Goal: Transaction & Acquisition: Purchase product/service

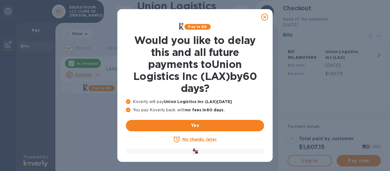
click at [202, 140] on u "No thanks, later" at bounding box center [199, 139] width 34 height 5
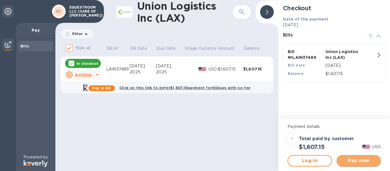
click at [361, 161] on span "Pay now" at bounding box center [358, 160] width 35 height 7
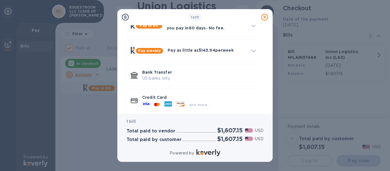
scroll to position [43, 0]
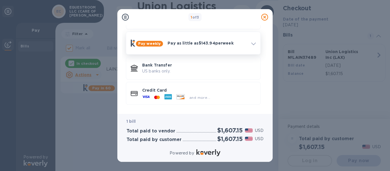
click at [194, 45] on p "Pay as little as $143.94 per week" at bounding box center [207, 43] width 79 height 6
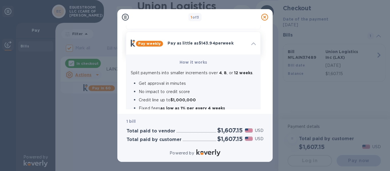
click at [194, 45] on p "Pay as little as $143.94 per week" at bounding box center [207, 43] width 79 height 6
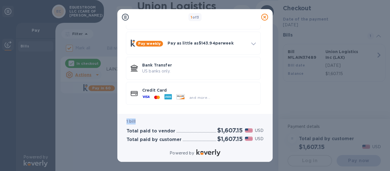
drag, startPoint x: 268, startPoint y: 101, endPoint x: 266, endPoint y: 121, distance: 20.4
click at [266, 121] on div "1 of 3 Payment Methods Pay in 60 Union Logistics Inc (LAX) paid now, you pay [D…" at bounding box center [194, 85] width 155 height 153
click at [179, 68] on p "Bank Transfer" at bounding box center [199, 65] width 114 height 6
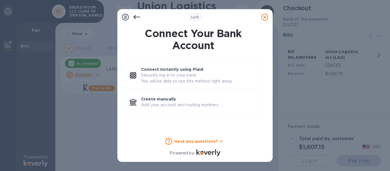
click at [136, 16] on icon at bounding box center [136, 17] width 7 height 7
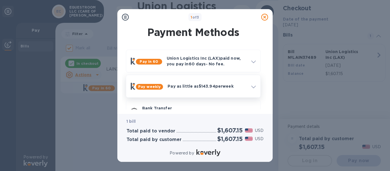
click at [193, 83] on p "Pay as little as $143.94 per week" at bounding box center [207, 86] width 79 height 6
click at [199, 104] on b "How it works" at bounding box center [193, 105] width 27 height 5
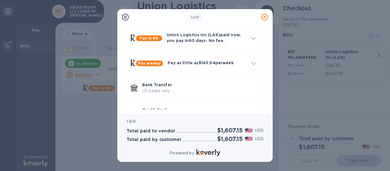
scroll to position [7, 0]
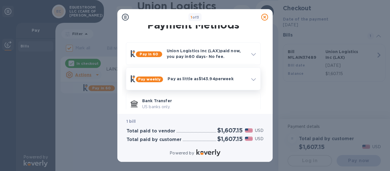
click at [200, 77] on p "Pay as little as $143.94 per week" at bounding box center [207, 79] width 79 height 6
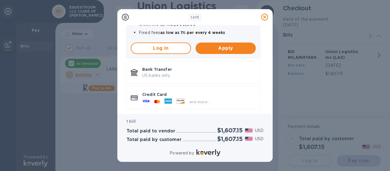
scroll to position [123, 0]
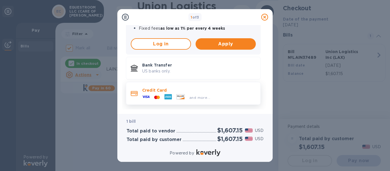
click at [173, 87] on p "Credit Card" at bounding box center [199, 90] width 114 height 6
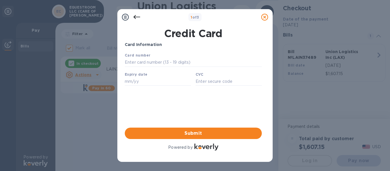
scroll to position [0, 0]
click at [154, 60] on input "text" at bounding box center [193, 62] width 137 height 9
click at [354, 21] on div "1 of 3 Credit Card Card Information Your browser does not support iframes Submi…" at bounding box center [195, 85] width 390 height 171
click at [132, 61] on input "text" at bounding box center [193, 62] width 137 height 9
type input "[CREDIT_CARD_NUMBER]"
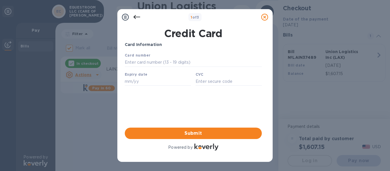
type input "02/27"
click at [210, 84] on input "text" at bounding box center [229, 81] width 66 height 9
drag, startPoint x: 168, startPoint y: 63, endPoint x: 101, endPoint y: 59, distance: 67.0
click at [125, 59] on html "Card number [CREDIT_CARD_NUMBER] Expiry date 02/27 CVC Save" at bounding box center [193, 71] width 137 height 38
click at [132, 67] on input "text" at bounding box center [193, 62] width 137 height 9
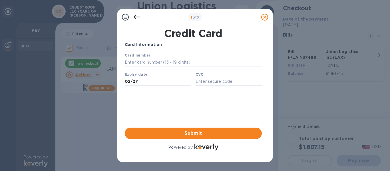
type input "[CREDIT_CARD_NUMBER]"
type input "06/30"
click at [214, 79] on input "982" at bounding box center [229, 81] width 66 height 9
type input "9"
type input "360"
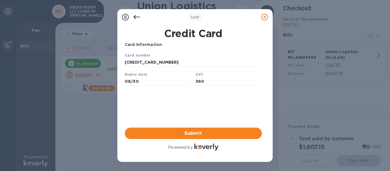
click at [201, 110] on div "Card Information Your browser does not support iframes Submit Powered by" at bounding box center [193, 97] width 137 height 110
click at [204, 129] on button "Submit" at bounding box center [193, 133] width 137 height 11
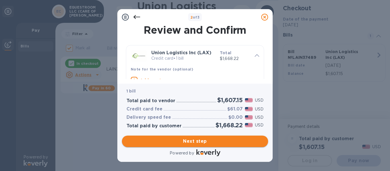
click at [226, 139] on span "Next step" at bounding box center [194, 141] width 137 height 7
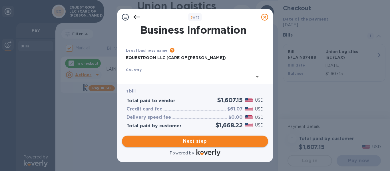
type input "[GEOGRAPHIC_DATA]"
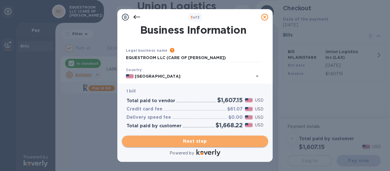
click at [226, 139] on span "Next step" at bounding box center [194, 141] width 137 height 7
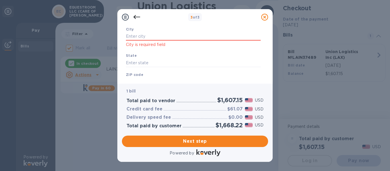
scroll to position [70, 0]
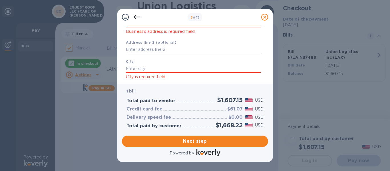
drag, startPoint x: 266, startPoint y: 56, endPoint x: 234, endPoint y: 52, distance: 32.0
click at [234, 52] on input "text" at bounding box center [193, 49] width 135 height 9
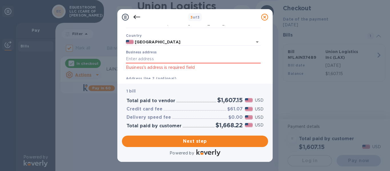
scroll to position [35, 0]
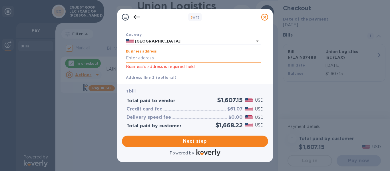
click at [134, 59] on input "Business address" at bounding box center [193, 58] width 135 height 9
type input "[STREET_ADDRESS]"
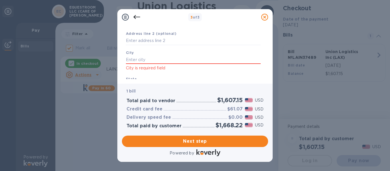
scroll to position [86, 0]
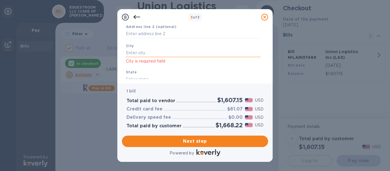
click at [129, 49] on input "text" at bounding box center [193, 53] width 135 height 9
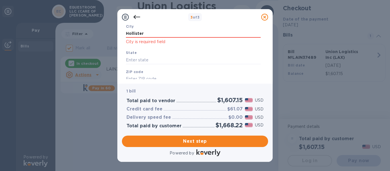
scroll to position [108, 0]
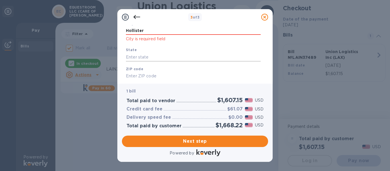
type input "Hollister"
click at [183, 53] on input "text" at bounding box center [193, 57] width 135 height 9
type input "[US_STATE]"
click at [171, 73] on input "text" at bounding box center [193, 76] width 135 height 9
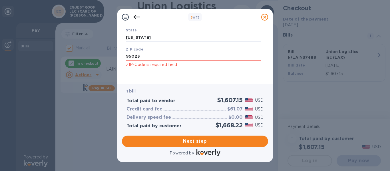
scroll to position [131, 0]
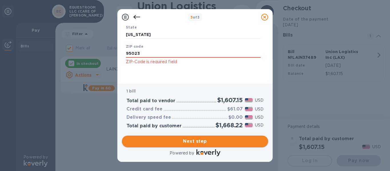
type input "95023"
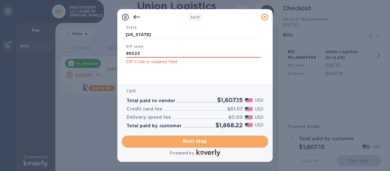
click at [226, 139] on span "Next step" at bounding box center [194, 141] width 137 height 7
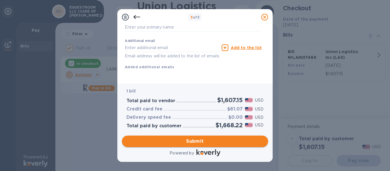
scroll to position [122, 0]
click at [146, 43] on input "text" at bounding box center [172, 47] width 95 height 9
type input "[EMAIL_ADDRESS][DOMAIN_NAME]"
type input "[PERSON_NAME]"
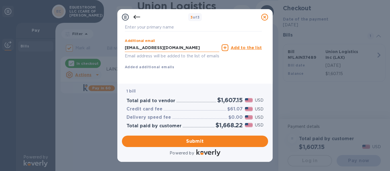
type input "8316731334"
click at [219, 141] on span "Submit" at bounding box center [194, 141] width 137 height 7
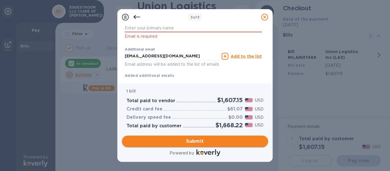
scroll to position [129, 0]
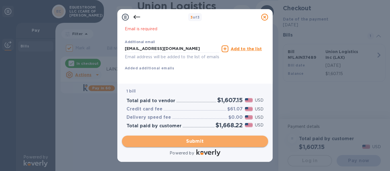
click at [219, 141] on span "Submit" at bounding box center [194, 141] width 137 height 7
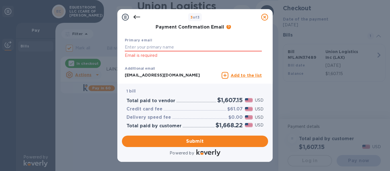
scroll to position [97, 0]
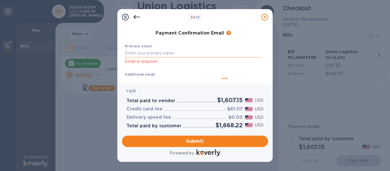
click at [151, 55] on input "text" at bounding box center [193, 53] width 137 height 9
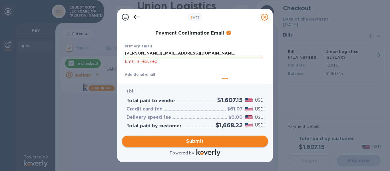
type input "[PERSON_NAME][EMAIL_ADDRESS][DOMAIN_NAME]"
click at [201, 140] on span "Submit" at bounding box center [194, 141] width 137 height 7
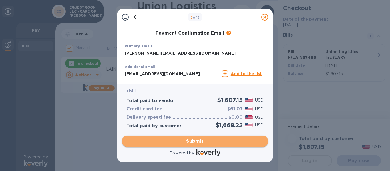
click at [201, 140] on span "Submit" at bounding box center [194, 141] width 137 height 7
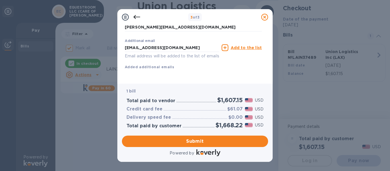
scroll to position [129, 0]
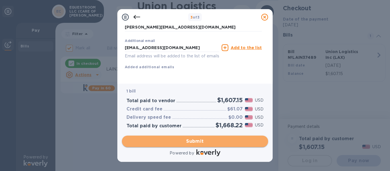
click at [231, 137] on button "Submit" at bounding box center [195, 141] width 146 height 11
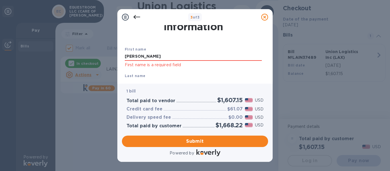
scroll to position [13, 0]
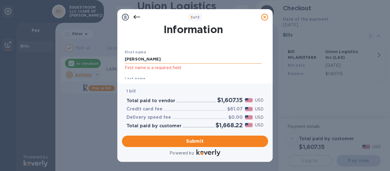
click at [143, 57] on input "[PERSON_NAME]" at bounding box center [193, 59] width 137 height 9
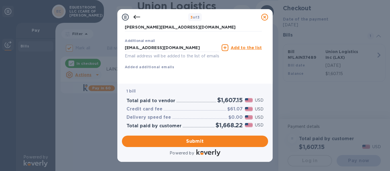
scroll to position [129, 0]
click at [136, 18] on icon at bounding box center [136, 17] width 7 height 7
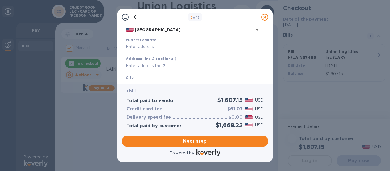
scroll to position [50, 0]
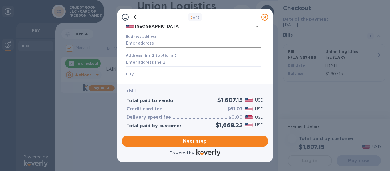
click at [136, 44] on input "Business address" at bounding box center [193, 43] width 135 height 9
type input "[STREET_ADDRESS]"
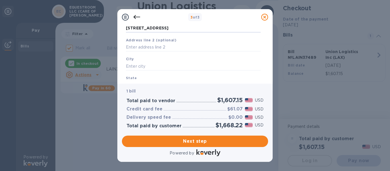
scroll to position [68, 0]
click at [146, 65] on input "text" at bounding box center [193, 63] width 135 height 9
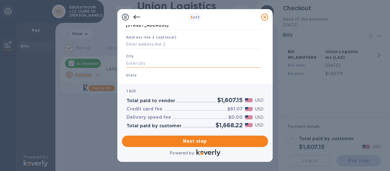
click at [146, 65] on input "text" at bounding box center [193, 63] width 135 height 9
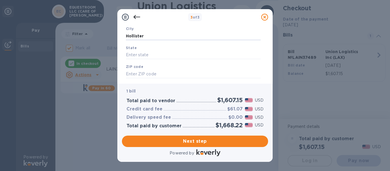
scroll to position [101, 0]
type input "Hollister"
click at [151, 49] on input "text" at bounding box center [193, 50] width 135 height 9
type input "[US_STATE]"
click at [144, 71] on input "text" at bounding box center [193, 69] width 135 height 9
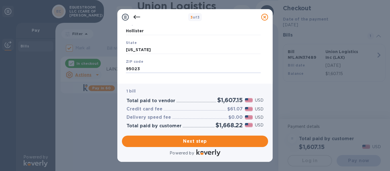
scroll to position [108, 0]
type input "95023"
click at [212, 140] on span "Next step" at bounding box center [194, 141] width 137 height 7
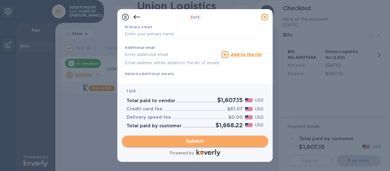
click at [216, 139] on span "Submit" at bounding box center [194, 141] width 137 height 7
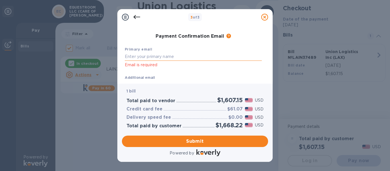
click at [159, 57] on input "text" at bounding box center [193, 56] width 137 height 9
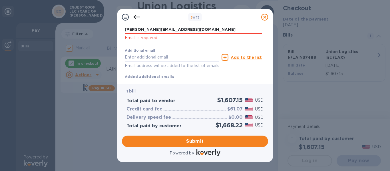
scroll to position [138, 0]
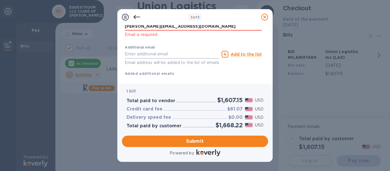
type input "[PERSON_NAME][EMAIL_ADDRESS][DOMAIN_NAME]"
click at [156, 55] on input "text" at bounding box center [172, 54] width 95 height 9
type input "[EMAIL_ADDRESS][DOMAIN_NAME]"
type input "[PERSON_NAME]"
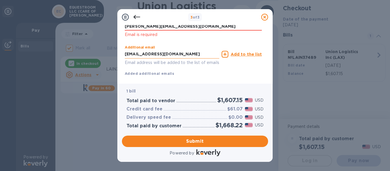
type input "8316731334"
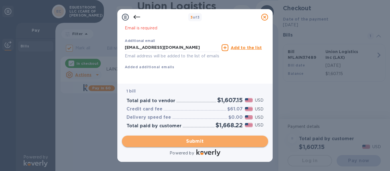
click at [217, 142] on span "Submit" at bounding box center [194, 141] width 137 height 7
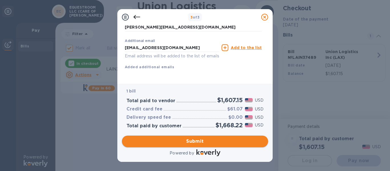
scroll to position [129, 0]
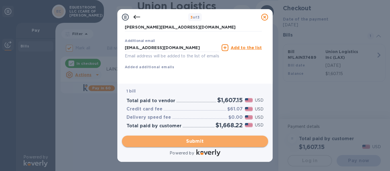
click at [234, 142] on span "Submit" at bounding box center [194, 141] width 137 height 7
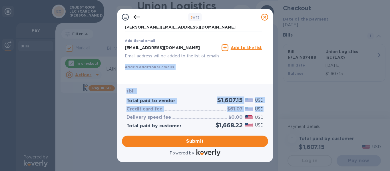
drag, startPoint x: 265, startPoint y: 71, endPoint x: 272, endPoint y: 107, distance: 36.3
click at [272, 107] on div "3 of 3 Payment Contact Information First name [PERSON_NAME] First name is a req…" at bounding box center [194, 85] width 155 height 153
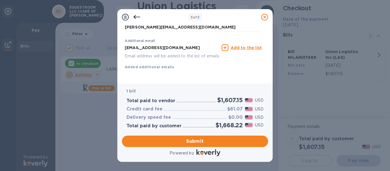
click at [236, 63] on div "Additional email [EMAIL_ADDRESS][DOMAIN_NAME] Email address will be added to th…" at bounding box center [193, 53] width 137 height 34
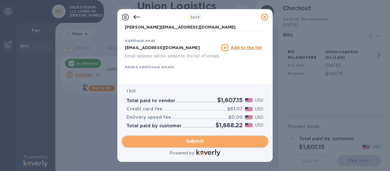
click at [218, 139] on span "Submit" at bounding box center [194, 141] width 137 height 7
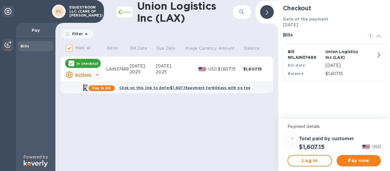
click at [390, 91] on div "Checkout Date of the payment [DATE] Bills 1 Bill № LAIN37489 Union Logistics In…" at bounding box center [334, 59] width 112 height 119
click at [363, 161] on span "Pay now" at bounding box center [358, 160] width 35 height 7
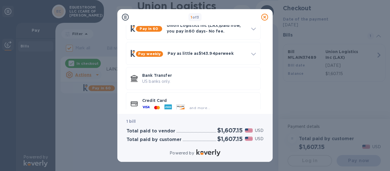
scroll to position [43, 0]
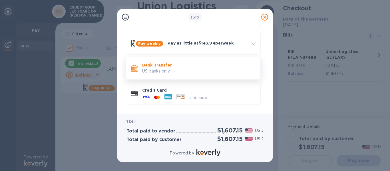
click at [162, 64] on p "Bank Transfer" at bounding box center [199, 65] width 114 height 6
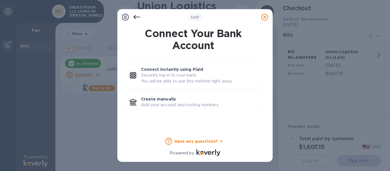
scroll to position [0, 0]
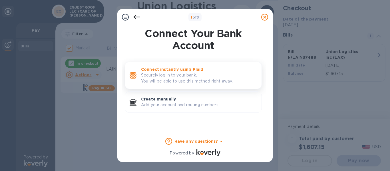
click at [162, 69] on p "Connect instantly using Plaid" at bounding box center [199, 70] width 116 height 6
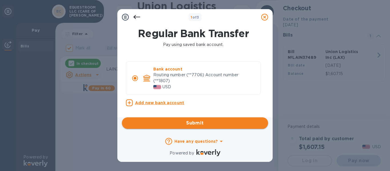
click at [199, 124] on span "Submit" at bounding box center [194, 123] width 137 height 7
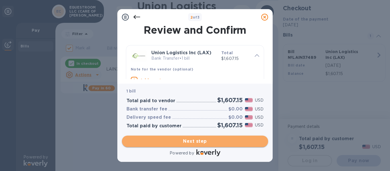
click at [207, 144] on span "Next step" at bounding box center [194, 141] width 137 height 7
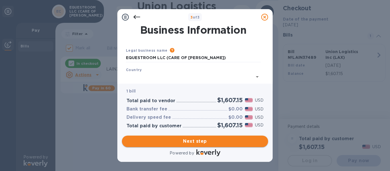
type input "[GEOGRAPHIC_DATA]"
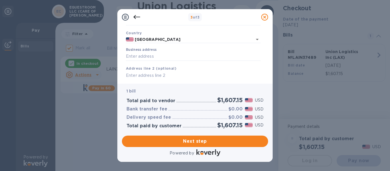
scroll to position [38, 0]
click at [140, 53] on input "Business address" at bounding box center [193, 55] width 135 height 9
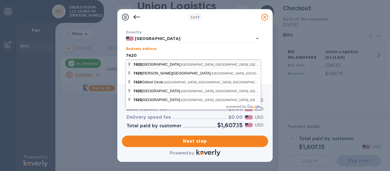
type input "[STREET_ADDRESS]"
click at [140, 27] on input "text" at bounding box center [193, 28] width 135 height 9
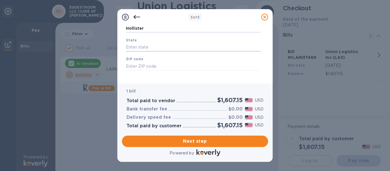
type input "Hollister"
click at [144, 44] on input "text" at bounding box center [193, 47] width 135 height 9
type input "[US_STATE]"
click at [144, 67] on input "text" at bounding box center [193, 66] width 135 height 9
type input "95023"
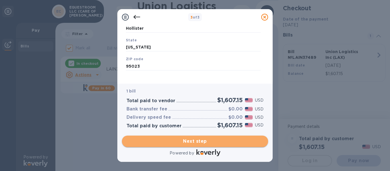
click at [191, 139] on span "Next step" at bounding box center [194, 141] width 137 height 7
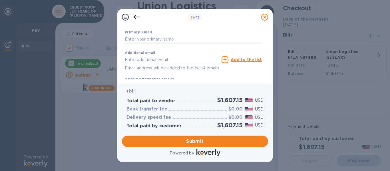
click at [189, 39] on input "text" at bounding box center [193, 39] width 137 height 9
type input "[PERSON_NAME][EMAIL_ADDRESS][DOMAIN_NAME]"
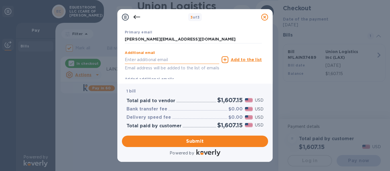
click at [164, 57] on input "text" at bounding box center [172, 59] width 95 height 9
type input "[EMAIL_ADDRESS][DOMAIN_NAME]"
type input "[PERSON_NAME]"
type input "8316731334"
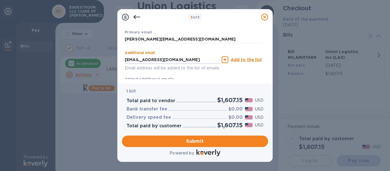
scroll to position [122, 0]
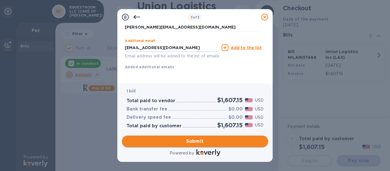
click at [213, 142] on span "Submit" at bounding box center [194, 141] width 137 height 7
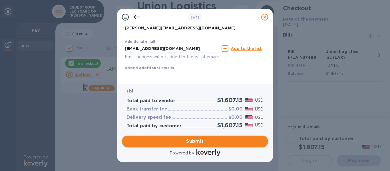
scroll to position [129, 0]
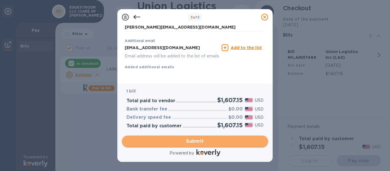
click at [141, 138] on span "Submit" at bounding box center [194, 141] width 137 height 7
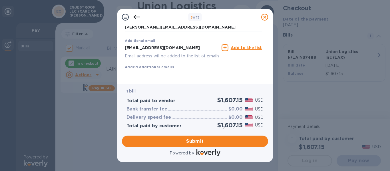
click at [230, 59] on div "Additional email [EMAIL_ADDRESS][DOMAIN_NAME] Email address will be added to th…" at bounding box center [193, 53] width 137 height 34
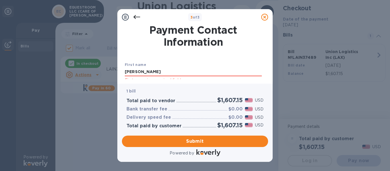
scroll to position [19, 0]
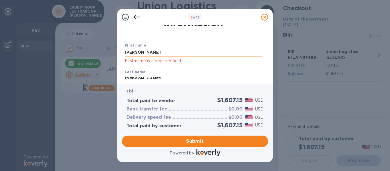
click at [147, 49] on input "[PERSON_NAME]" at bounding box center [193, 52] width 137 height 9
type input "K"
type input "[PERSON_NAME]"
click at [196, 29] on div "Payment Contact Information" at bounding box center [193, 16] width 139 height 26
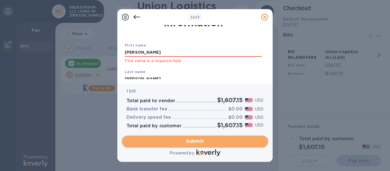
click at [181, 139] on span "Submit" at bounding box center [194, 141] width 137 height 7
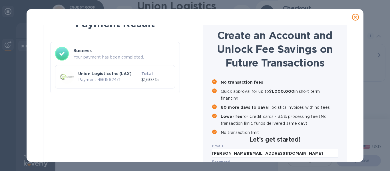
checkbox input "false"
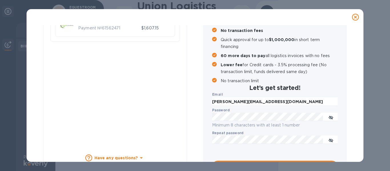
scroll to position [92, 0]
